Goal: Obtain resource: Obtain resource

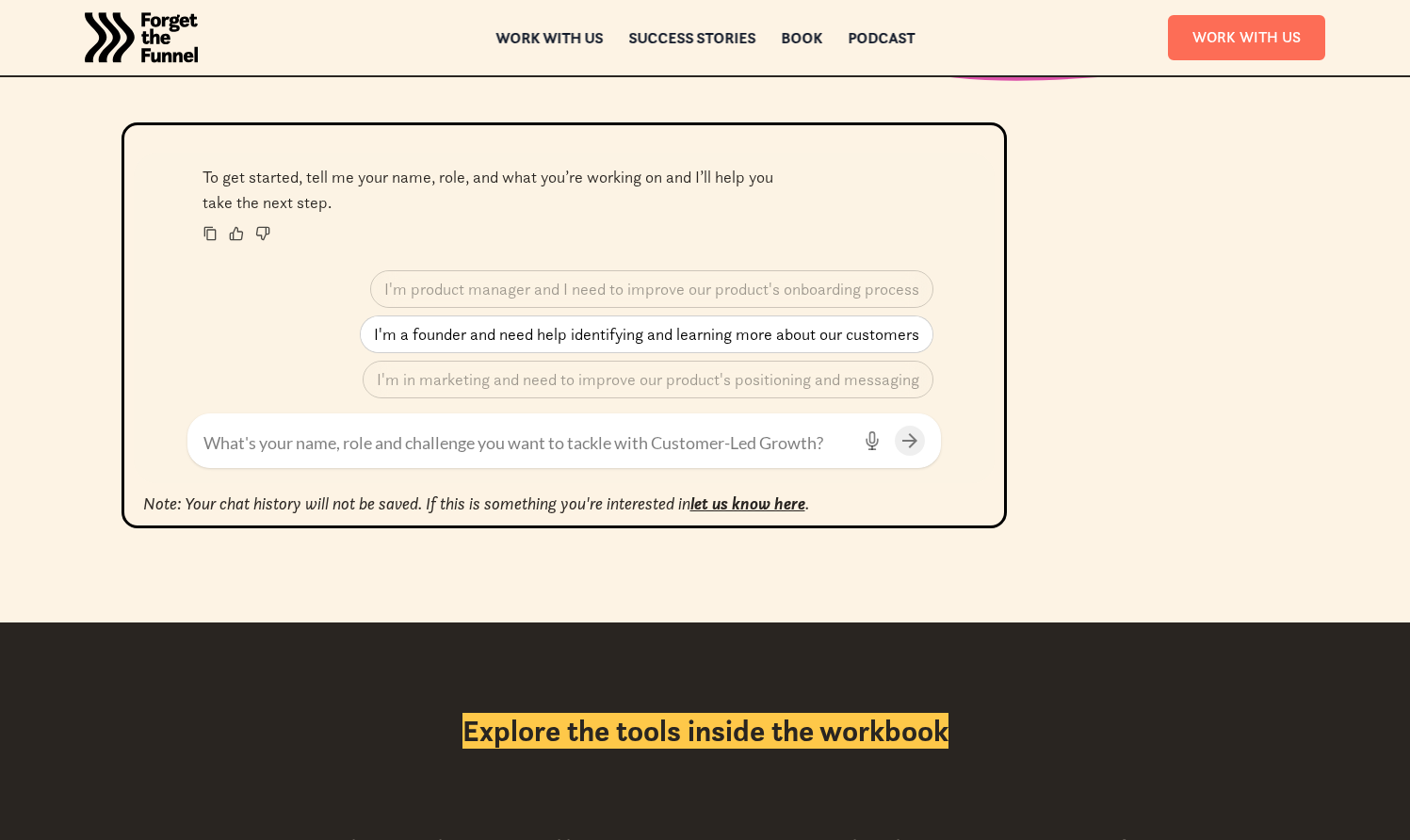
scroll to position [813, 0]
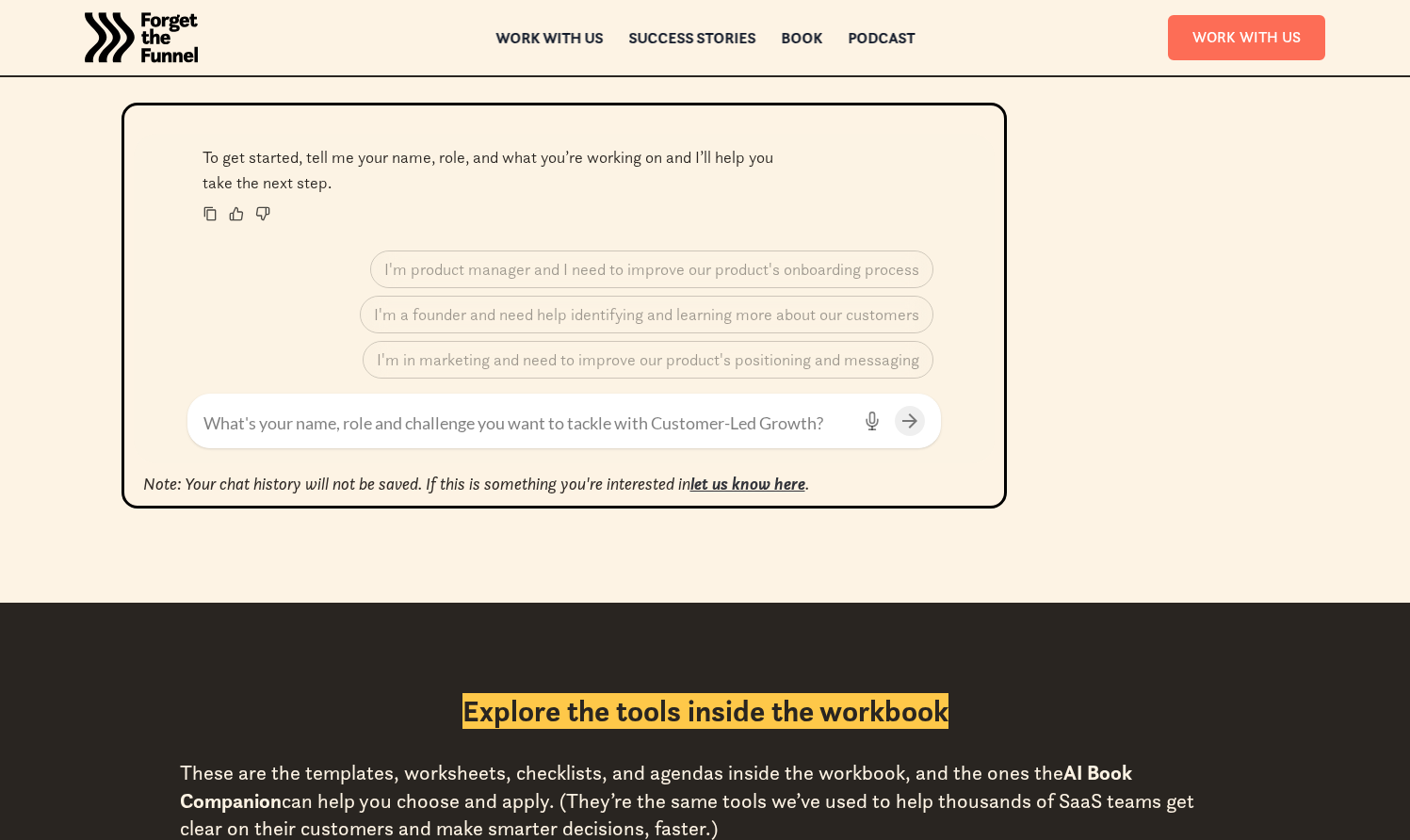
click at [793, 486] on em "let us know here" at bounding box center [747, 483] width 115 height 21
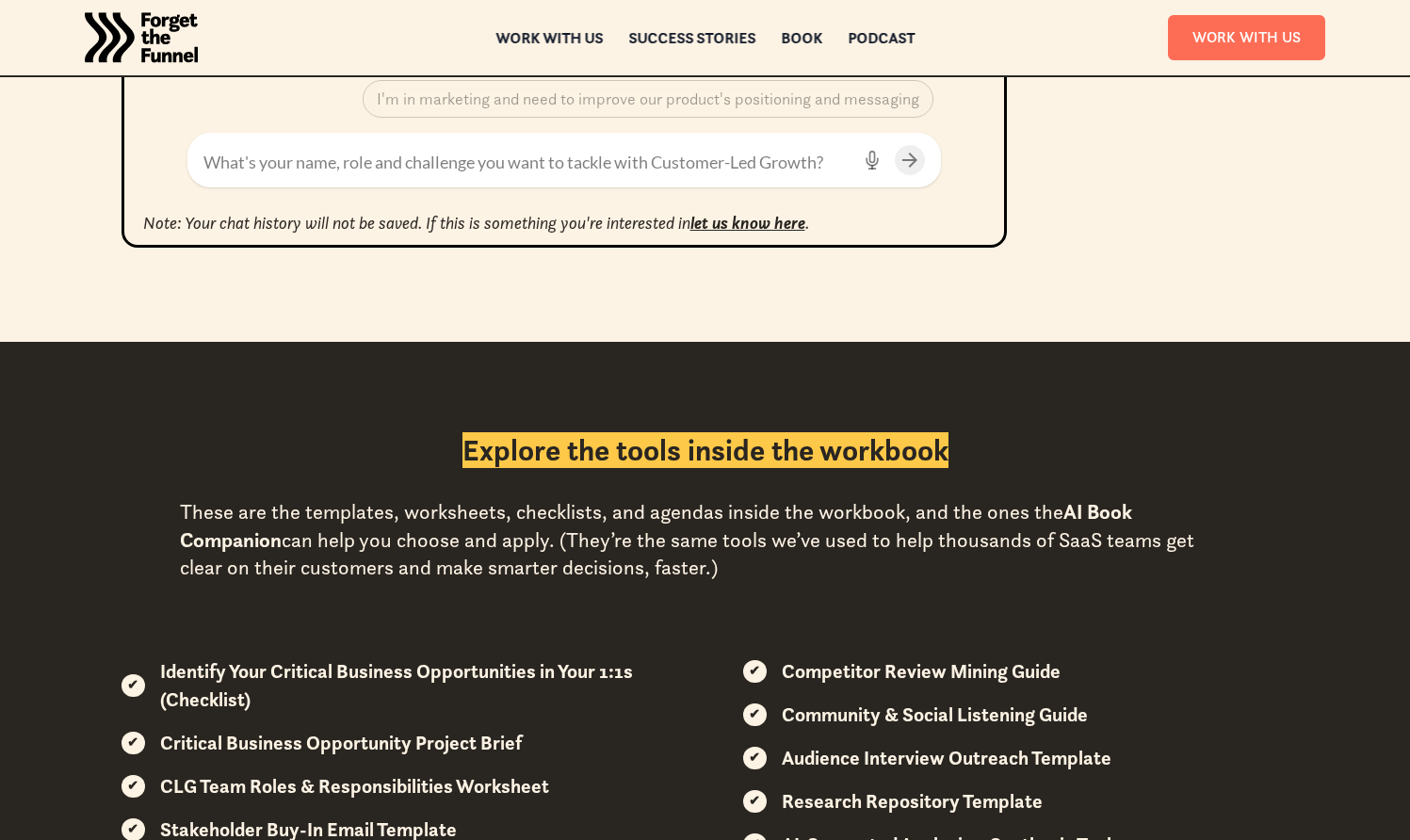
scroll to position [1078, 0]
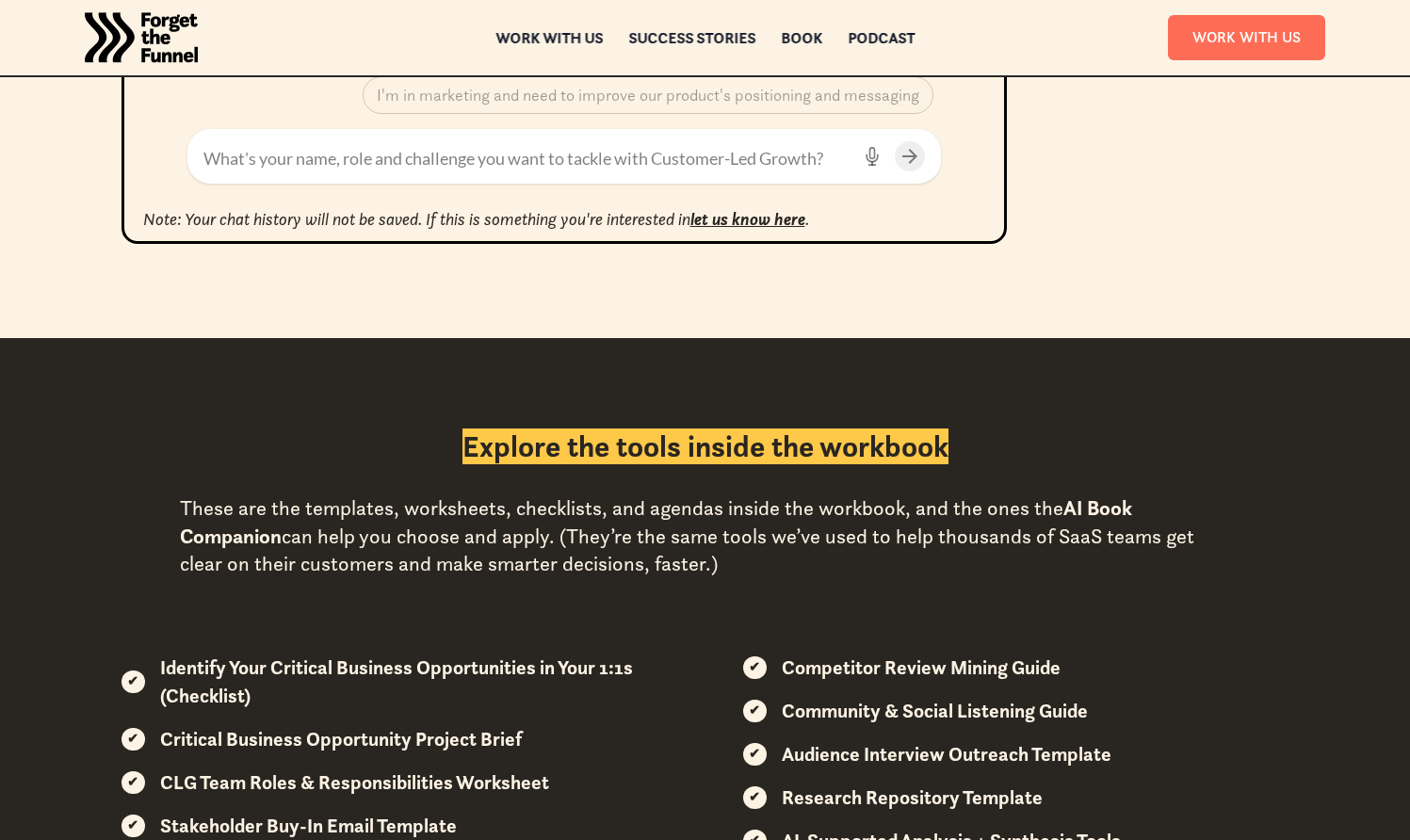
click at [838, 666] on strong "Competitor Review Mining Guide" at bounding box center [920, 666] width 279 height 24
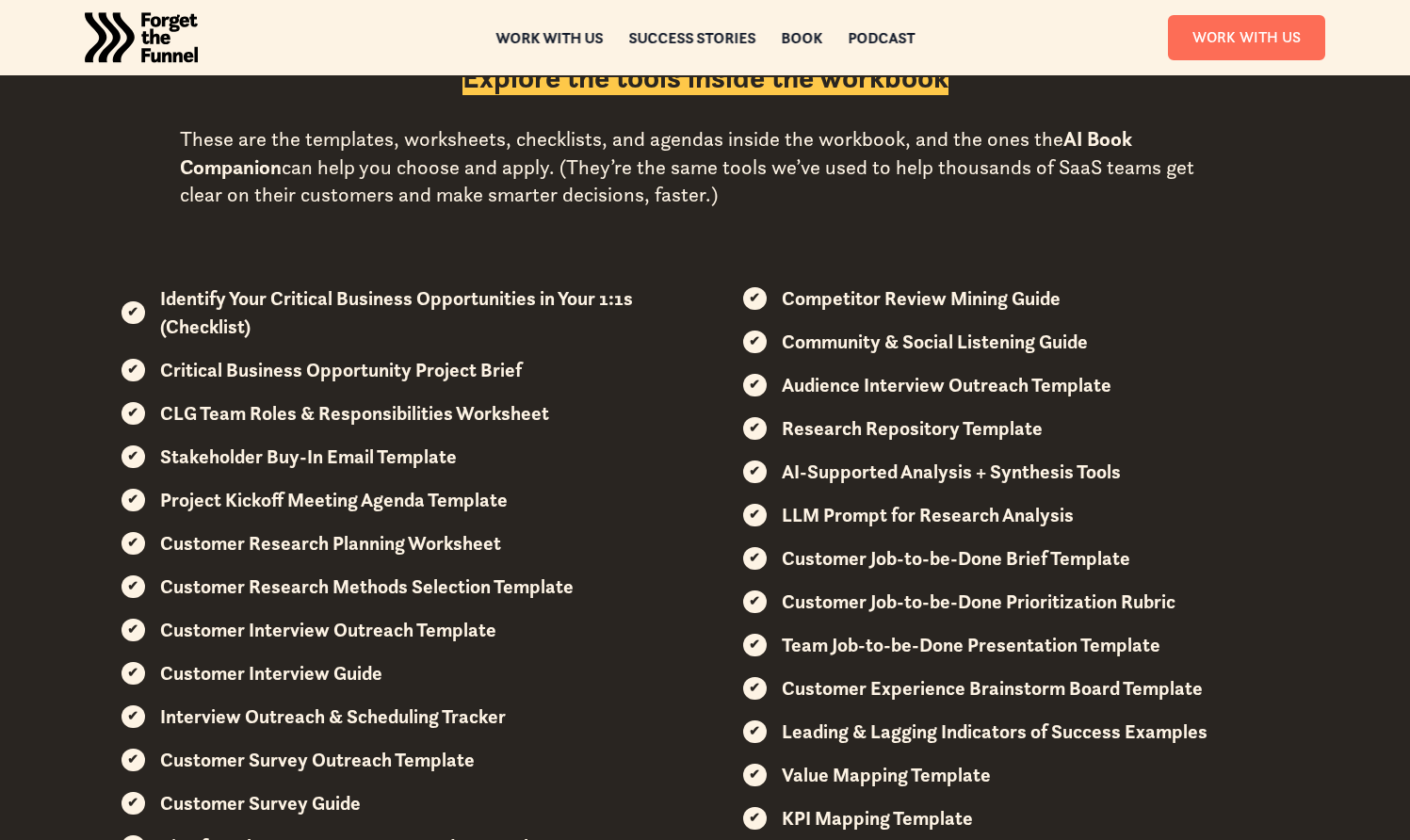
scroll to position [1460, 0]
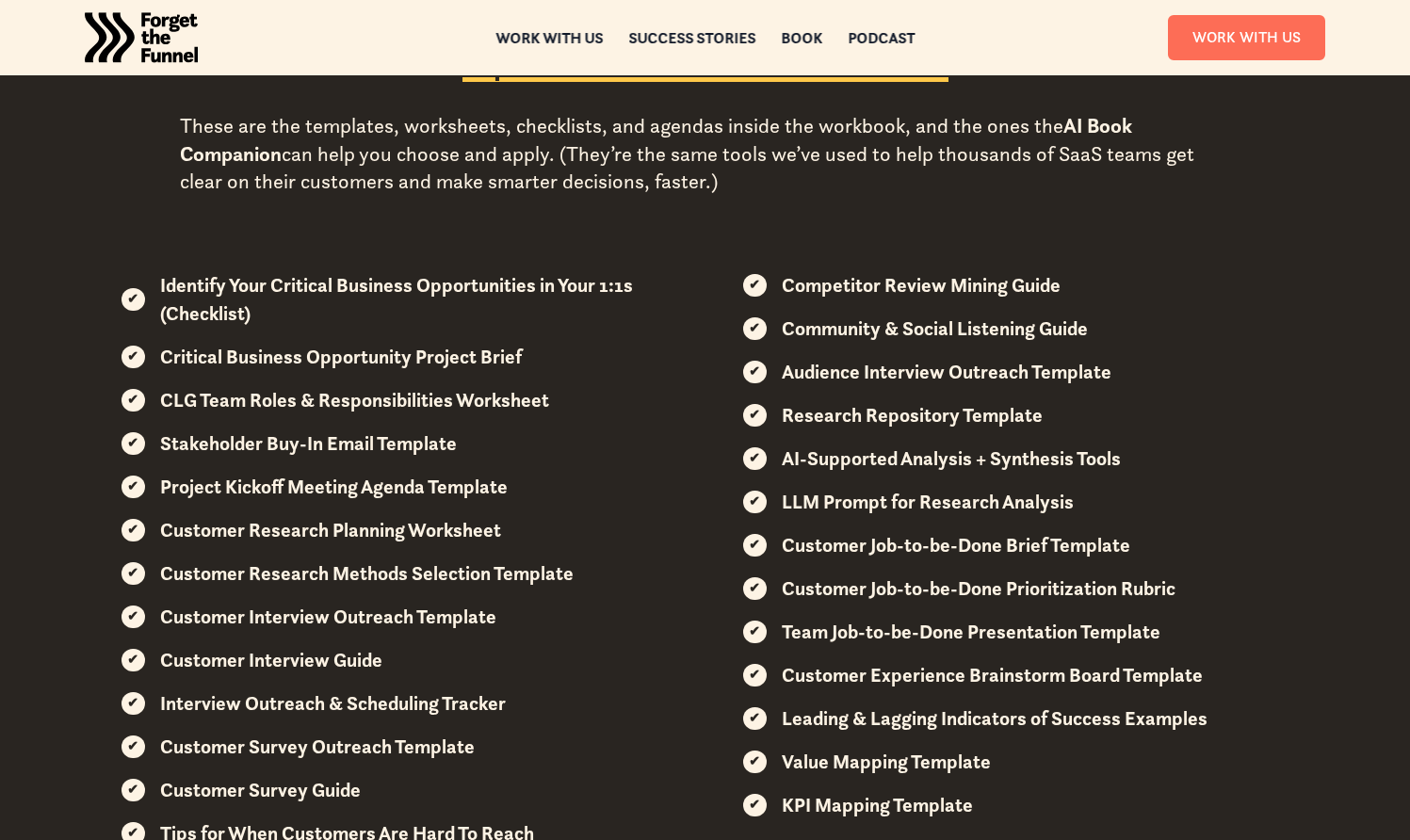
click at [865, 761] on strong "Value Mapping Template" at bounding box center [885, 760] width 209 height 24
copy strong "Value Mapping Template"
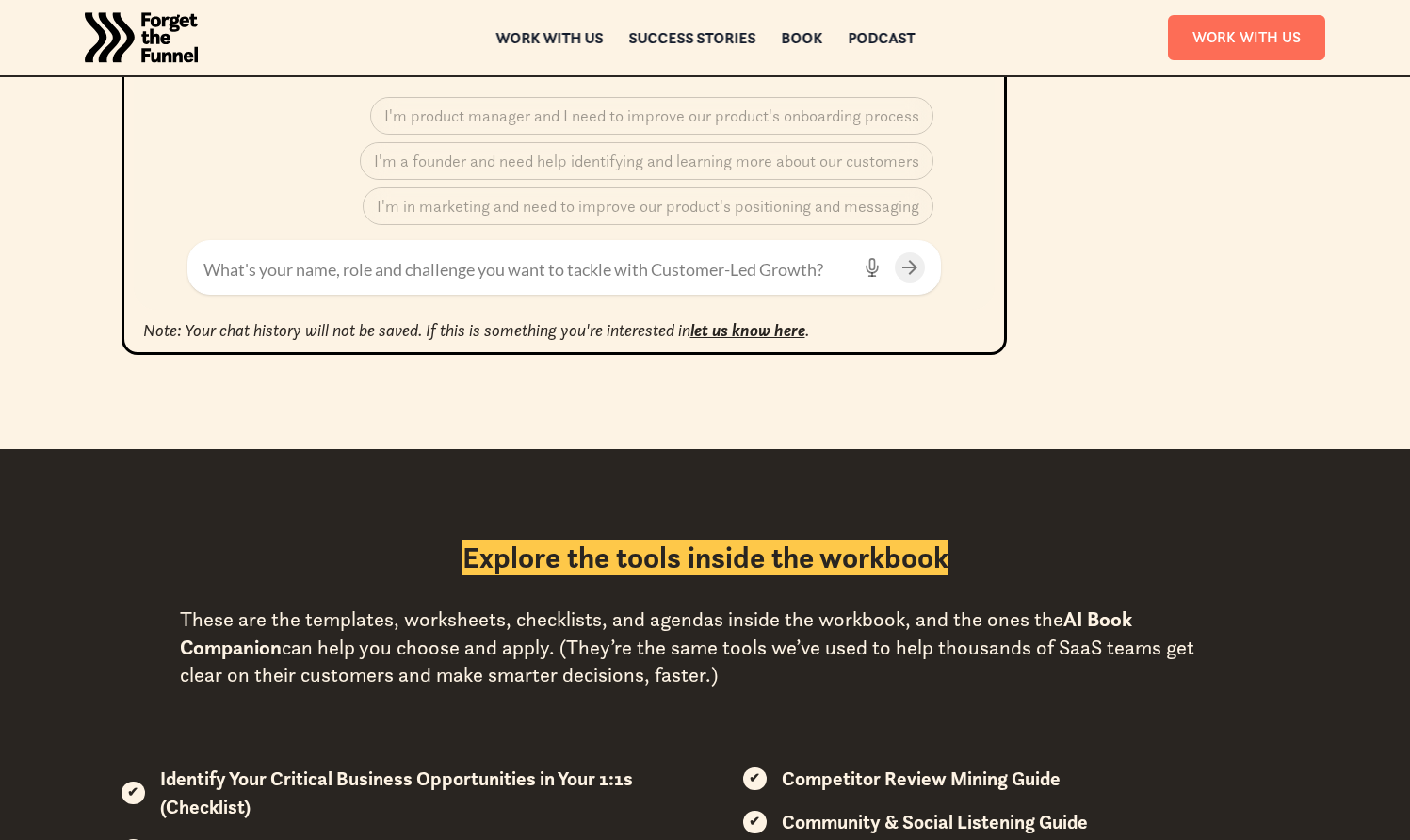
scroll to position [844, 0]
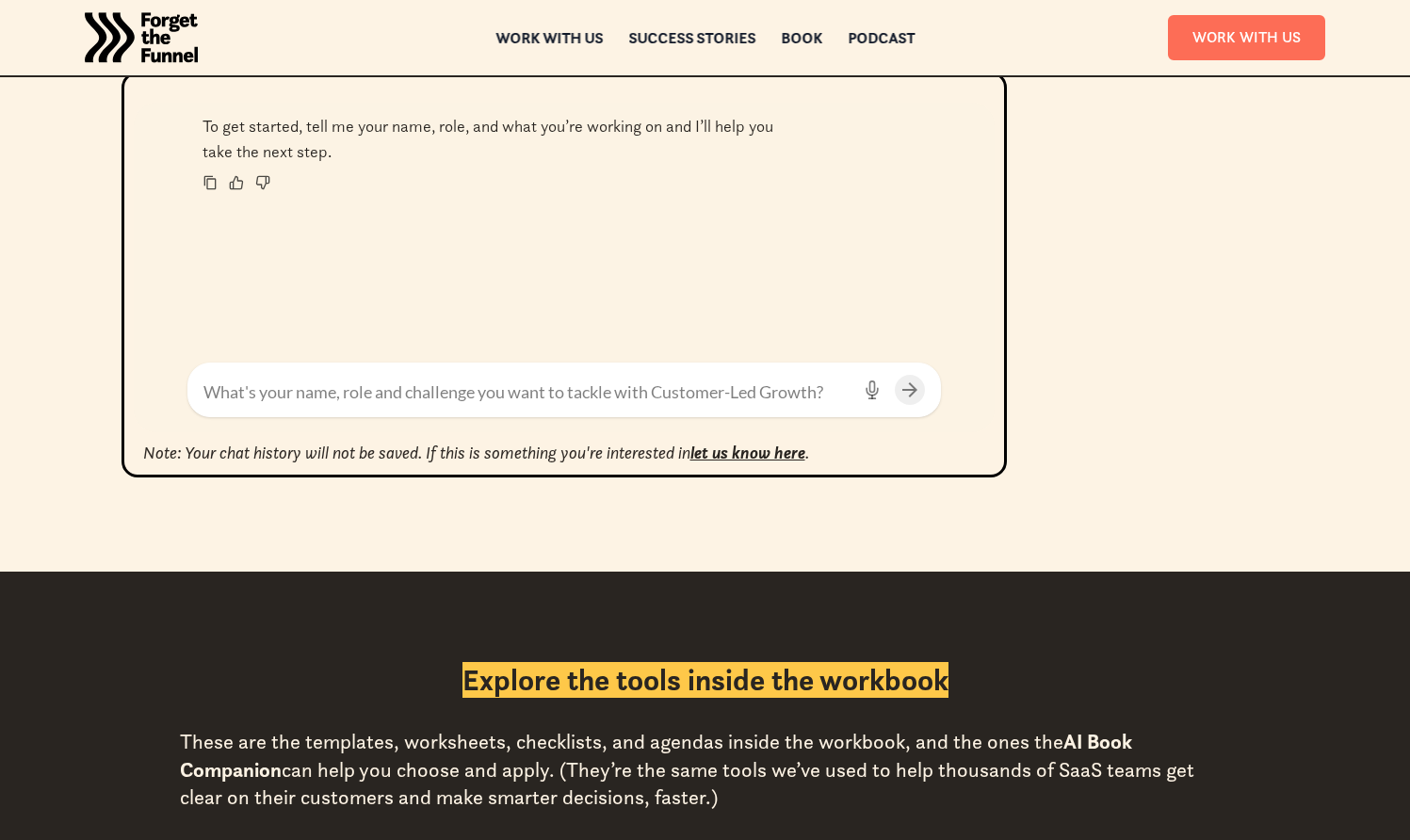
click at [584, 391] on textarea at bounding box center [527, 392] width 646 height 25
paste textarea "Value Mapping Template"
type textarea "Value Mapping Template"
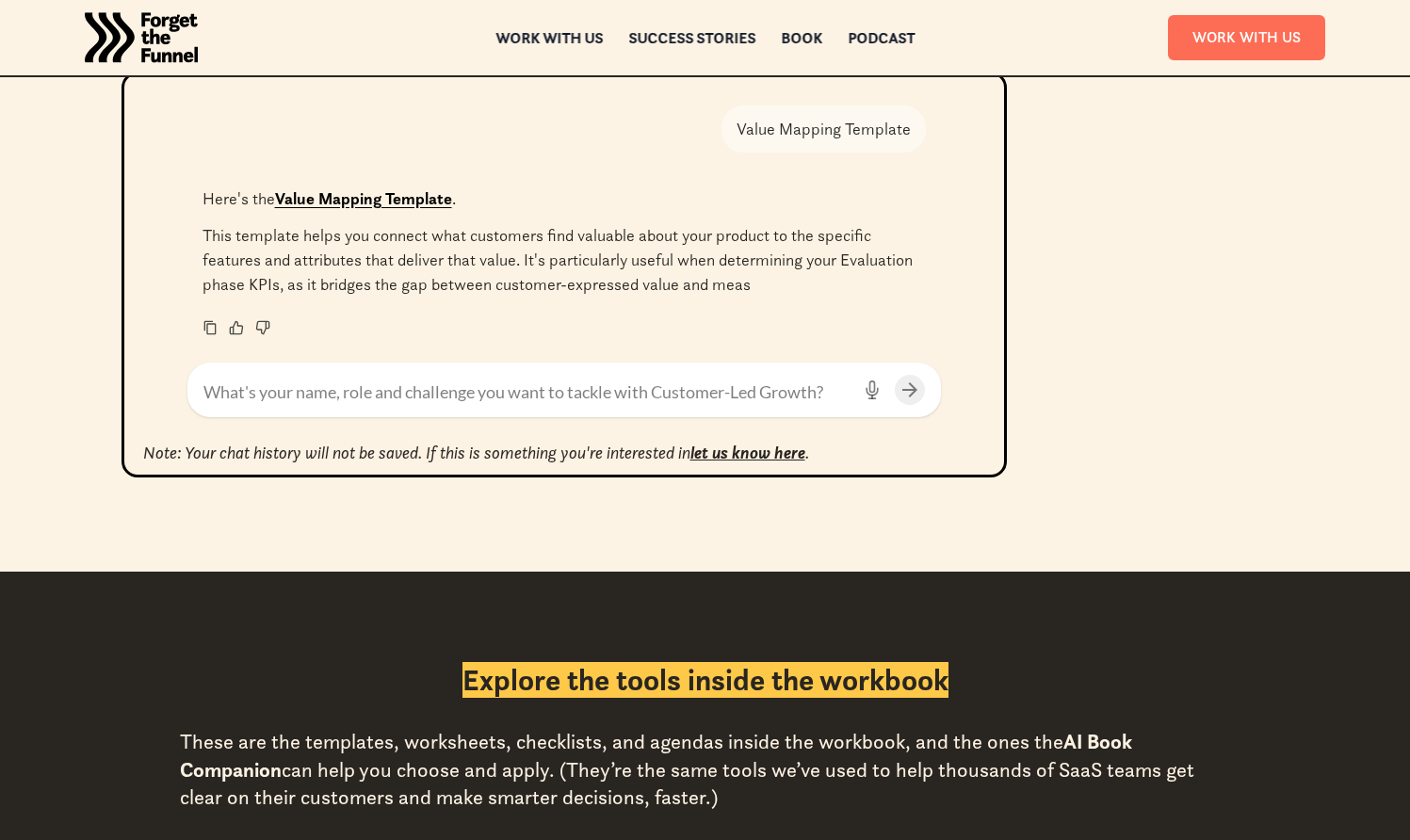
scroll to position [108, 0]
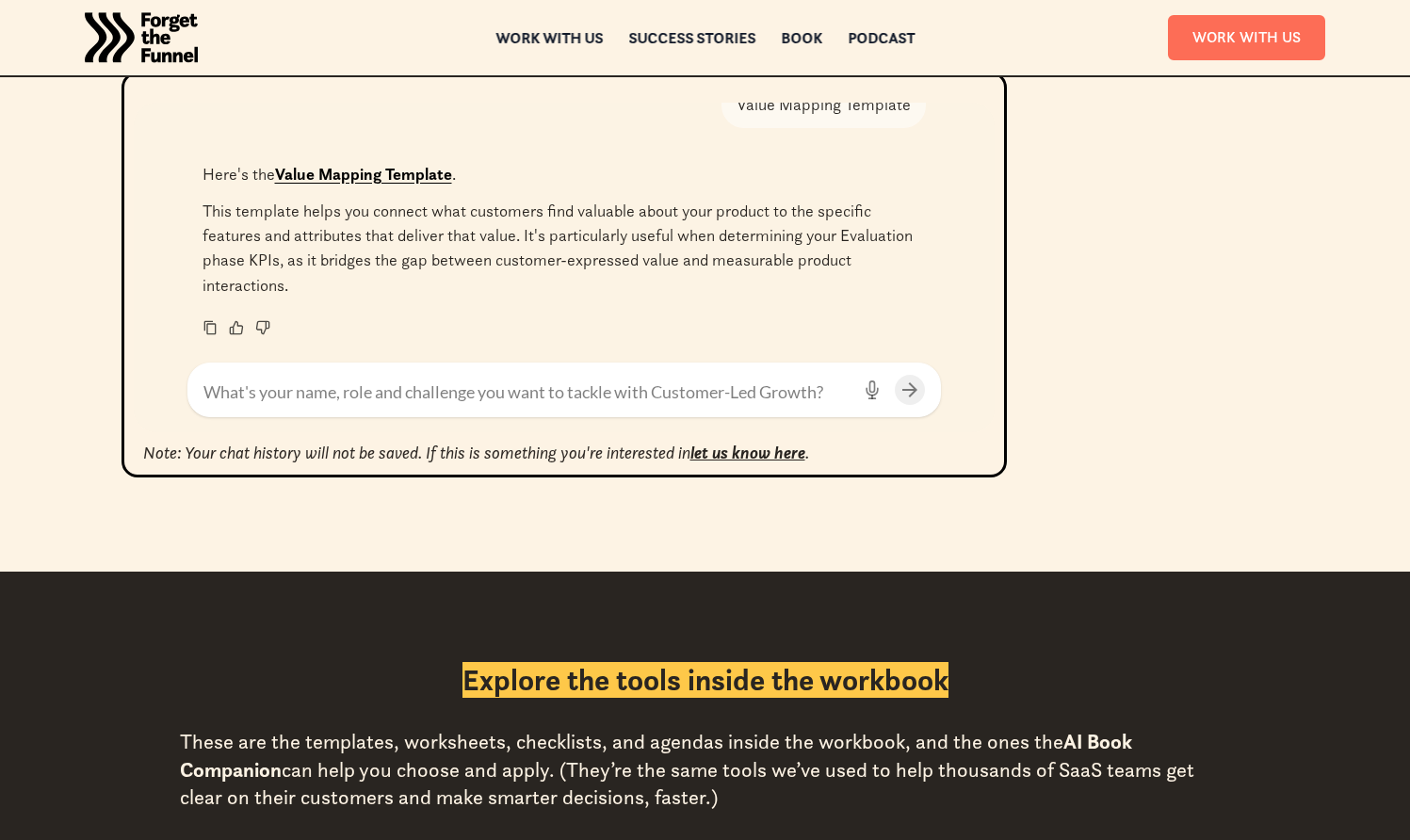
click at [404, 178] on link "Value Mapping Template" at bounding box center [363, 174] width 177 height 20
